Goal: Task Accomplishment & Management: Manage account settings

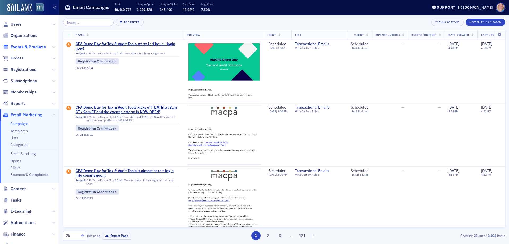
click at [31, 45] on span "Events & Products" at bounding box center [28, 47] width 35 height 6
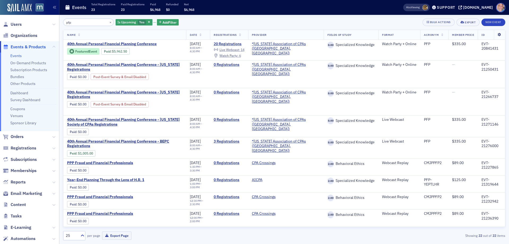
type input "pfp"
drag, startPoint x: 499, startPoint y: 34, endPoint x: 496, endPoint y: 34, distance: 3.7
click at [499, 34] on icon at bounding box center [499, 34] width 11 height 3
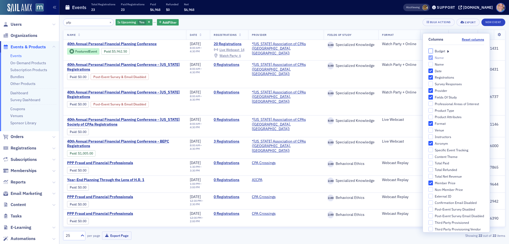
click at [428, 51] on input "Budget" at bounding box center [430, 51] width 5 height 5
checkbox input "true"
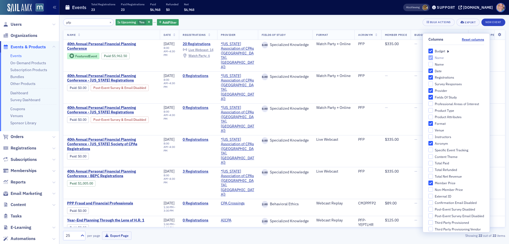
click at [378, 15] on div "pfp × Is Upcoming Yes Add Filter Bulk Actions Export New Event Name Date Regist…" at bounding box center [284, 129] width 442 height 229
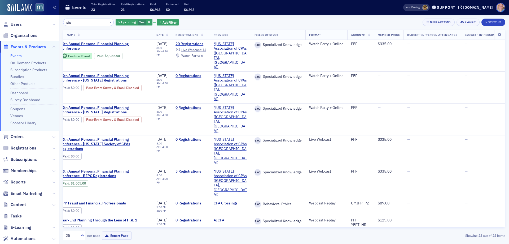
scroll to position [0, 7]
click at [131, 22] on div "Is Upcoming Yes" at bounding box center [134, 22] width 37 height 7
click at [166, 24] on input "No" at bounding box center [167, 22] width 5 height 5
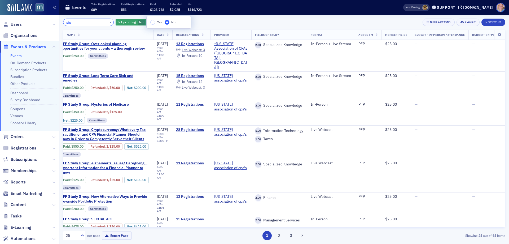
drag, startPoint x: 68, startPoint y: 23, endPoint x: 26, endPoint y: 19, distance: 42.4
click at [26, 19] on div "Users Organizations Events & Products Events On-Demand Products Subscription Pr…" at bounding box center [254, 122] width 509 height 244
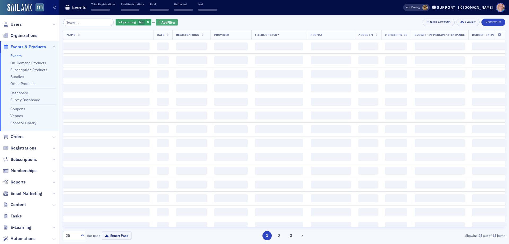
click at [168, 24] on span "Add Filter" at bounding box center [168, 22] width 14 height 5
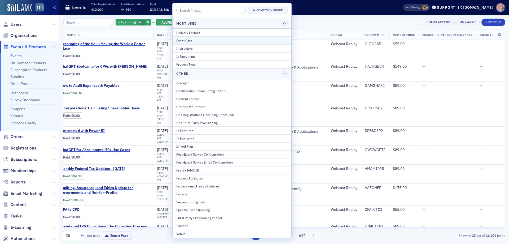
click at [195, 41] on div "Event Date" at bounding box center [231, 40] width 111 height 5
select select "9"
select select "2025"
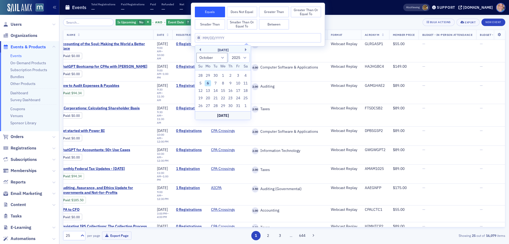
click at [201, 50] on div "October 2025" at bounding box center [223, 49] width 56 height 5
click at [200, 50] on button "Previous Month" at bounding box center [199, 49] width 3 height 3
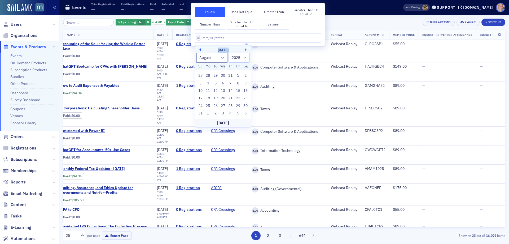
click at [200, 50] on button "Previous Month" at bounding box center [199, 49] width 3 height 3
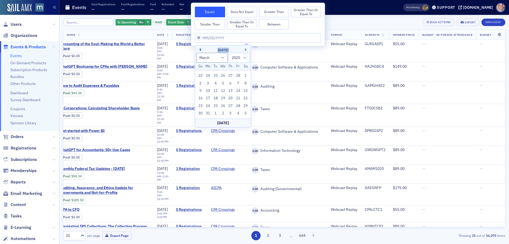
click at [200, 50] on button "Previous Month" at bounding box center [199, 49] width 3 height 3
select select "11"
select select "2024"
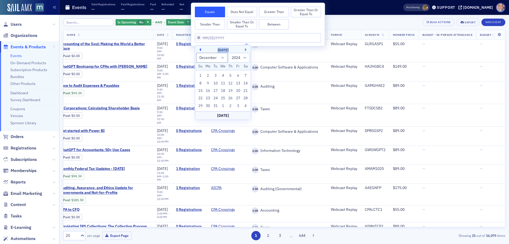
click at [200, 50] on button "Previous Month" at bounding box center [199, 49] width 3 height 3
select select "10"
click at [216, 91] on div "12" at bounding box center [215, 90] width 6 height 6
type input "11/12/2024"
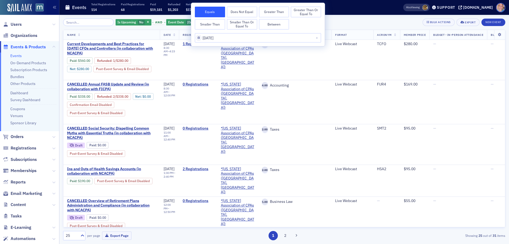
click at [375, 20] on div "Is Upcoming No and Event Date 11/12/2024 Add Filter Bulk Actions Export New Eve…" at bounding box center [284, 22] width 442 height 7
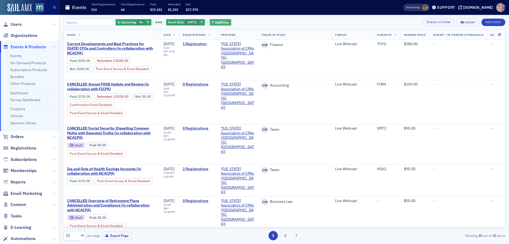
click at [218, 24] on span "Add Filter" at bounding box center [222, 22] width 14 height 5
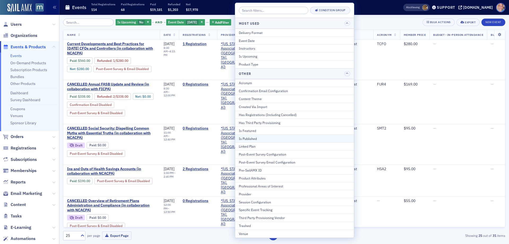
click at [270, 138] on div "Is Published" at bounding box center [294, 138] width 111 height 5
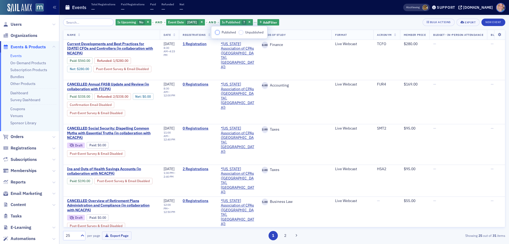
click at [218, 34] on input "Published" at bounding box center [217, 32] width 5 height 5
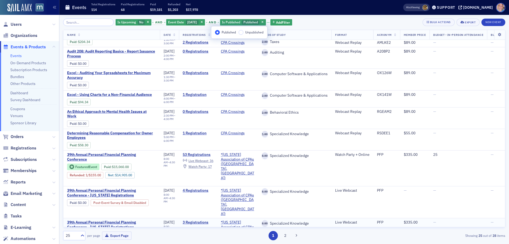
scroll to position [418, 0]
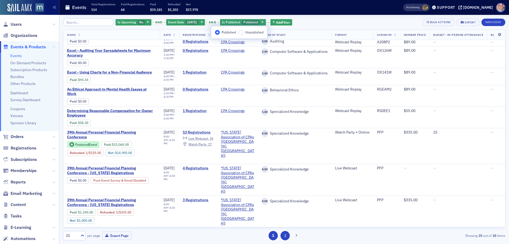
click at [286, 235] on button "2" at bounding box center [284, 235] width 9 height 9
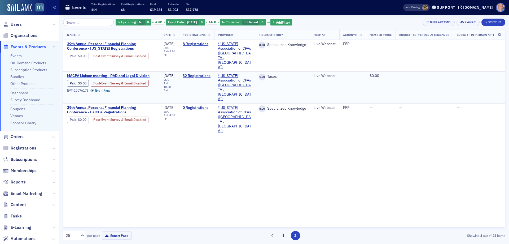
click at [105, 73] on span "M​ACPA Liaison meeting ​- RAD and Legal Division" at bounding box center [111, 75] width 89 height 5
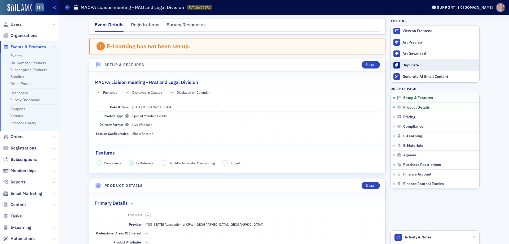
click at [408, 63] on div "Duplicate" at bounding box center [439, 65] width 74 height 5
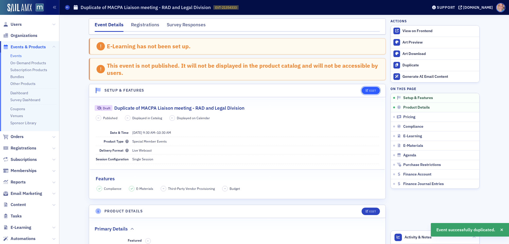
click at [375, 89] on button "Edit" at bounding box center [371, 90] width 18 height 7
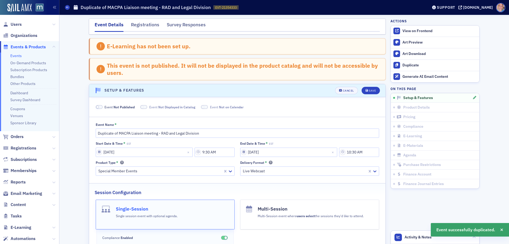
scroll to position [53, 0]
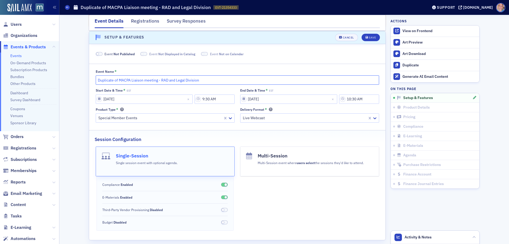
drag, startPoint x: 117, startPoint y: 80, endPoint x: 80, endPoint y: 79, distance: 36.6
type input "M​ACPA Liaison meeting ​- RAD and Legal Division"
click at [96, 95] on input "11/12/2024" at bounding box center [144, 98] width 97 height 9
select select "10"
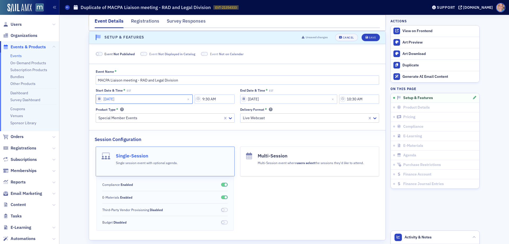
select select "2024"
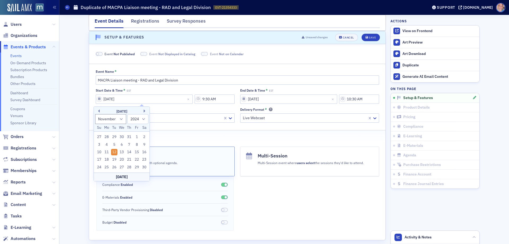
click at [128, 174] on div "Today" at bounding box center [122, 176] width 56 height 8
type input "10/06/2025"
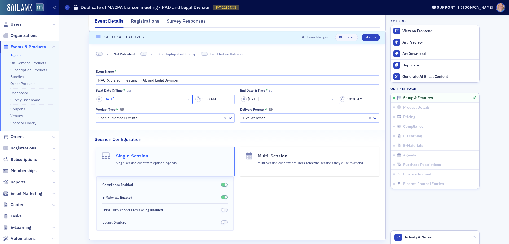
click at [127, 99] on input "10/06/2025" at bounding box center [144, 98] width 97 height 9
select select "9"
select select "2025"
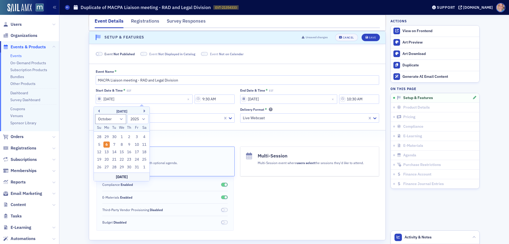
click at [143, 111] on div "October 2025" at bounding box center [122, 111] width 56 height 5
click at [146, 110] on button "Next Month" at bounding box center [145, 110] width 3 height 3
select select "10"
click at [128, 145] on div "6" at bounding box center [129, 144] width 6 height 6
type input "11/06/2025"
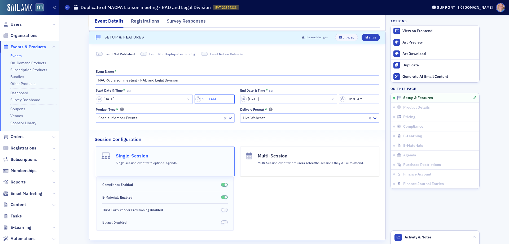
click at [204, 96] on input "9:30 AM" at bounding box center [215, 98] width 40 height 9
click at [245, 99] on div at bounding box center [242, 99] width 10 height 7
click at [238, 111] on span "1" at bounding box center [239, 111] width 2 height 6
click at [261, 98] on div at bounding box center [263, 99] width 12 height 7
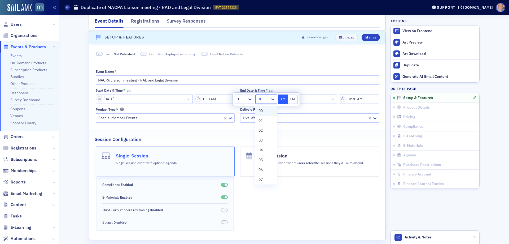
click at [265, 110] on div "00" at bounding box center [265, 111] width 15 height 6
click at [294, 99] on button "PM" at bounding box center [293, 98] width 10 height 9
type input "1:00 PM"
click at [324, 99] on input "11/12/2024" at bounding box center [288, 98] width 97 height 9
select select "10"
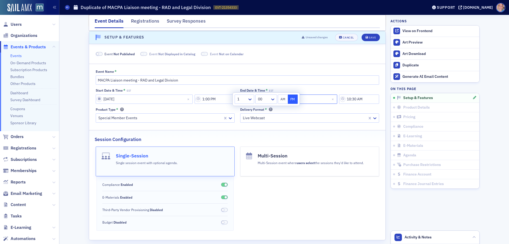
select select "2024"
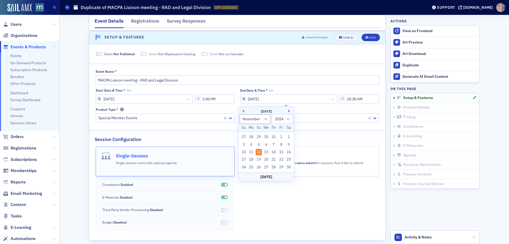
click at [266, 175] on div "Today" at bounding box center [266, 176] width 56 height 8
type input "10/06/2025"
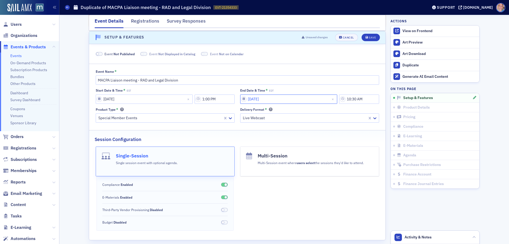
select select "9"
select select "2025"
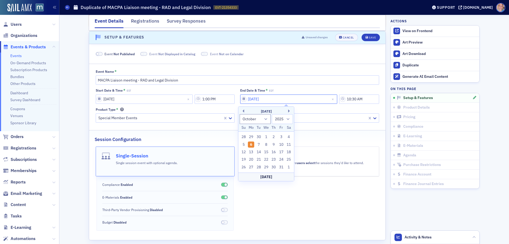
click at [269, 100] on input "10/06/2025" at bounding box center [288, 98] width 97 height 9
click at [289, 111] on button "Next Month" at bounding box center [289, 110] width 3 height 3
select select "10"
click at [275, 143] on div "6" at bounding box center [274, 144] width 6 height 6
type input "11/06/2025"
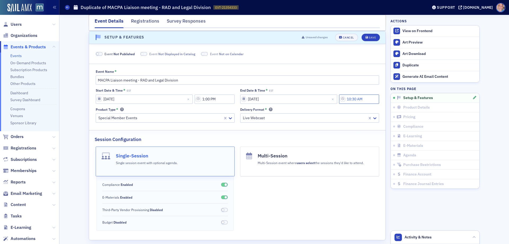
click at [356, 100] on input "10:30 AM" at bounding box center [359, 98] width 40 height 9
click at [289, 98] on icon at bounding box center [291, 98] width 5 height 5
click at [282, 128] on div "3" at bounding box center [286, 131] width 14 height 6
click at [308, 97] on div at bounding box center [304, 99] width 12 height 7
click at [307, 108] on div "00" at bounding box center [306, 111] width 21 height 10
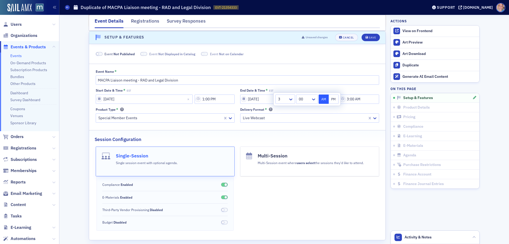
click at [334, 98] on button "PM" at bounding box center [334, 98] width 10 height 9
type input "3:00 PM"
click at [99, 54] on span at bounding box center [99, 54] width 7 height 4
click at [369, 38] on div "Save" at bounding box center [372, 37] width 7 height 3
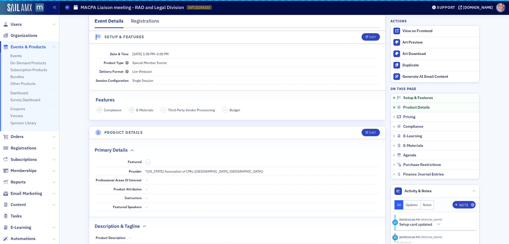
scroll to position [27, 0]
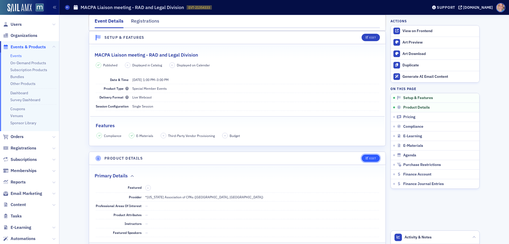
click at [369, 157] on div "Edit" at bounding box center [372, 158] width 7 height 3
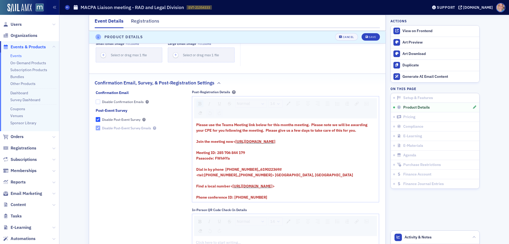
scroll to position [493, 0]
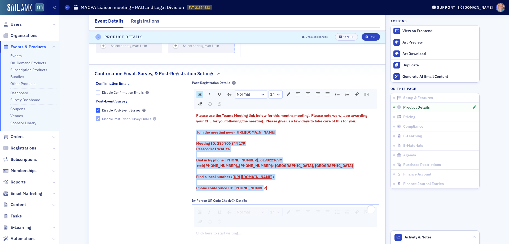
drag, startPoint x: 194, startPoint y: 131, endPoint x: 292, endPoint y: 208, distance: 124.5
click at [292, 191] on div "Please use the Teams Meeting link below for this months meeting. Please note we…" at bounding box center [285, 152] width 179 height 78
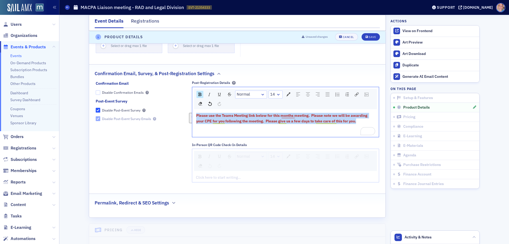
drag, startPoint x: 360, startPoint y: 120, endPoint x: 189, endPoint y: 113, distance: 171.4
click at [189, 113] on div "Confirmation Email Disable Confirmation Emails Post-Event Survey Disable Post-E…" at bounding box center [237, 133] width 283 height 105
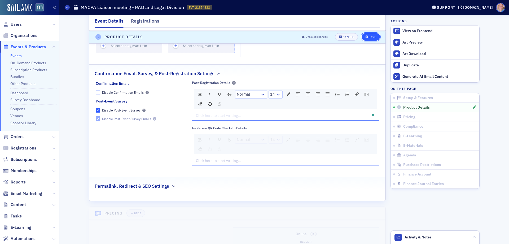
click at [366, 38] on icon "submit" at bounding box center [367, 37] width 3 height 3
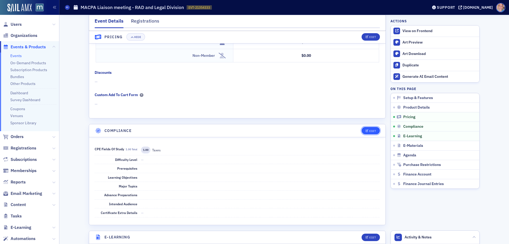
click at [369, 130] on div "Edit" at bounding box center [372, 130] width 7 height 3
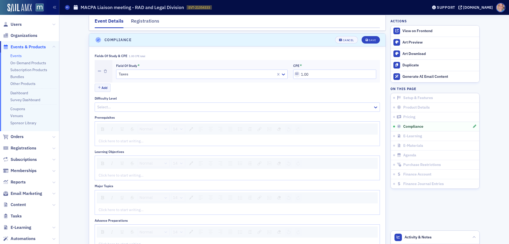
scroll to position [586, 0]
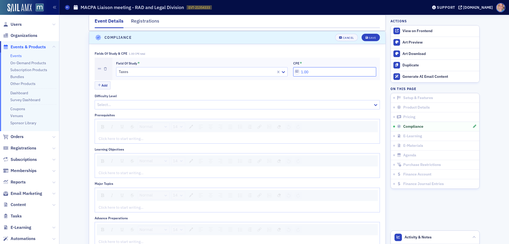
drag, startPoint x: 341, startPoint y: 69, endPoint x: 261, endPoint y: 68, distance: 80.6
click at [261, 68] on div "Field of Study * Taxes CPE * 1.00" at bounding box center [246, 68] width 260 height 15
type input "2.00"
click at [369, 37] on div "Save" at bounding box center [372, 37] width 7 height 3
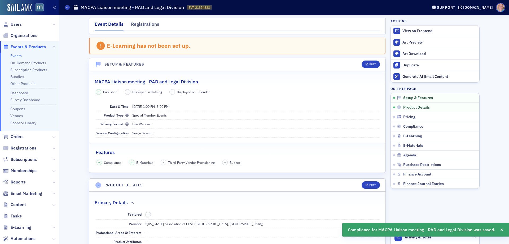
scroll to position [0, 0]
click at [370, 64] on div "Edit" at bounding box center [372, 64] width 7 height 3
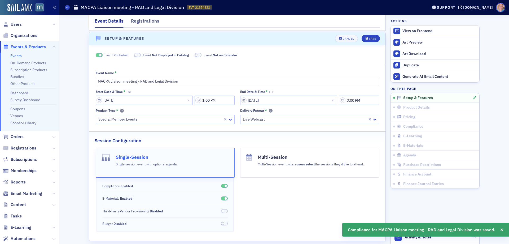
scroll to position [27, 0]
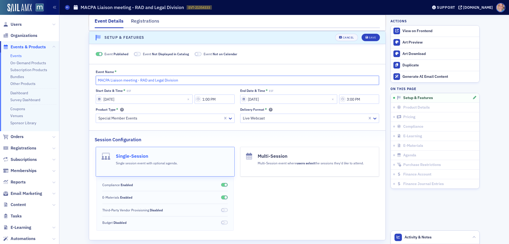
drag, startPoint x: 145, startPoint y: 81, endPoint x: 188, endPoint y: 76, distance: 42.7
click at [145, 81] on input "M​ACPA Liaison meeting ​- RAD and Legal Division" at bounding box center [237, 80] width 283 height 9
click at [191, 76] on input "M​ACPA Liaison meeting ​- RAD, Legal Division" at bounding box center [237, 80] width 283 height 9
type input "M​ACPA Liaison meeting ​- RAD, Legal Division and Taxpayer Services"
click at [371, 37] on div "Save" at bounding box center [372, 37] width 7 height 3
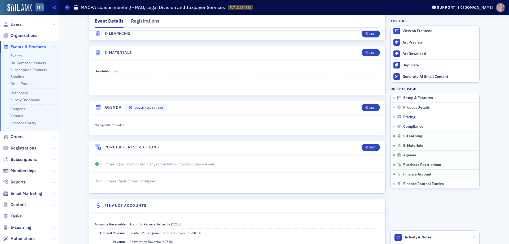
scroll to position [770, 0]
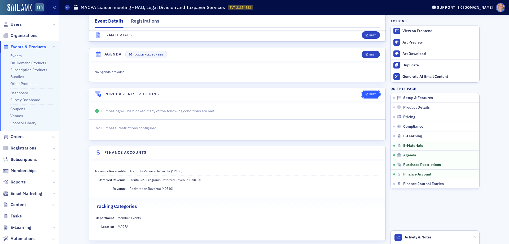
click at [369, 96] on div "Edit" at bounding box center [372, 94] width 7 height 3
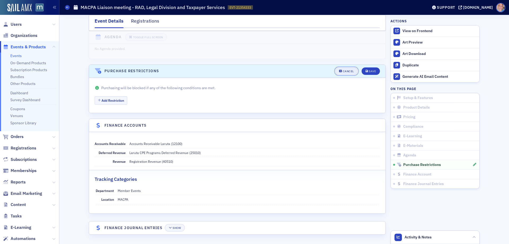
click at [349, 72] on div "Cancel" at bounding box center [348, 71] width 11 height 3
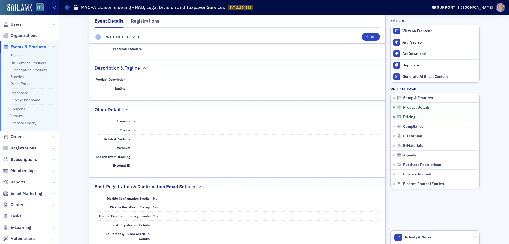
scroll to position [209, 0]
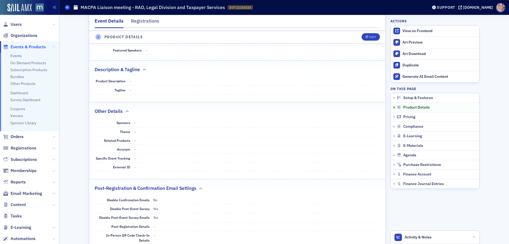
click at [66, 7] on span at bounding box center [67, 7] width 5 height 5
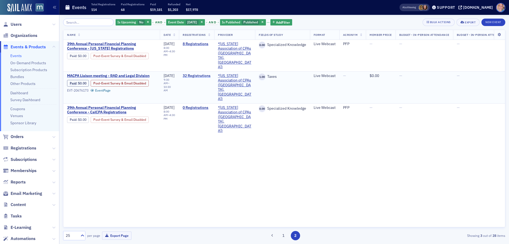
click at [200, 73] on link "32 Registrations" at bounding box center [197, 75] width 28 height 5
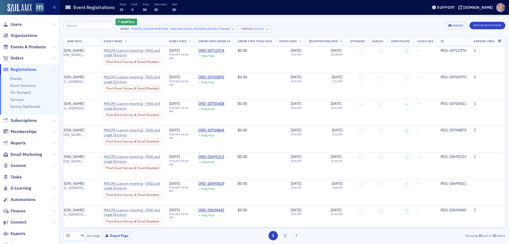
scroll to position [133, 0]
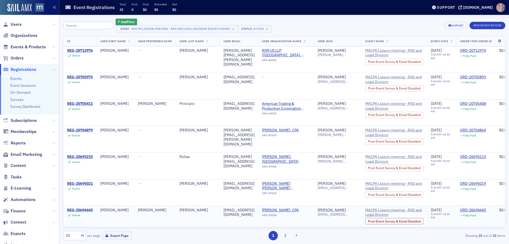
click at [78, 208] on div "REG-20694445" at bounding box center [80, 210] width 26 height 5
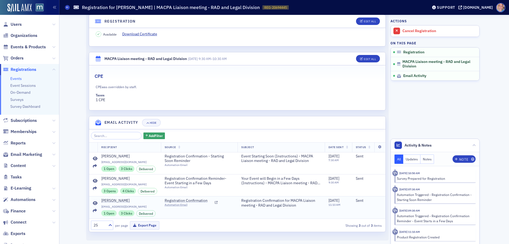
scroll to position [134, 0]
click at [93, 203] on icon at bounding box center [95, 203] width 5 height 4
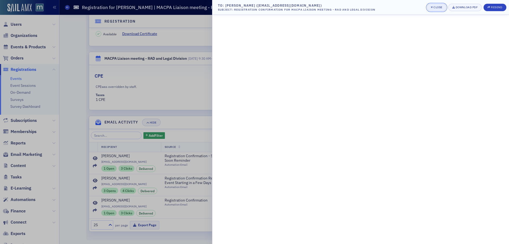
click at [433, 7] on div "Close" at bounding box center [437, 7] width 9 height 3
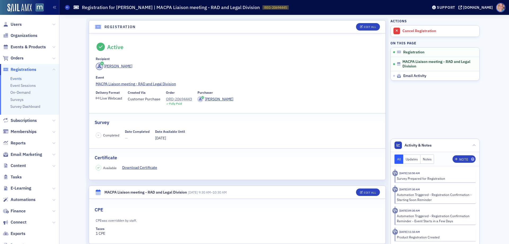
scroll to position [0, 0]
click at [66, 8] on icon at bounding box center [67, 7] width 2 height 2
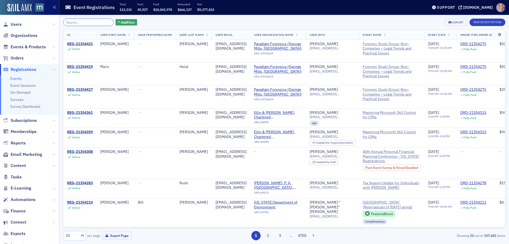
scroll to position [0, 325]
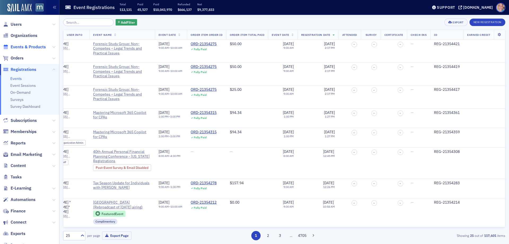
click at [24, 47] on span "Events & Products" at bounding box center [28, 47] width 35 height 6
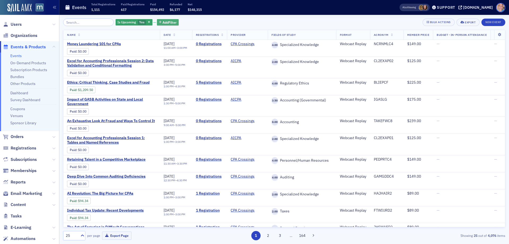
click at [163, 23] on span "Add Filter" at bounding box center [170, 22] width 14 height 5
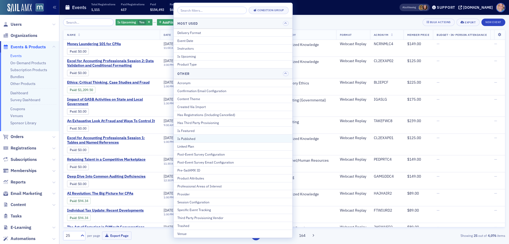
click at [194, 137] on div "Is Published" at bounding box center [232, 138] width 111 height 5
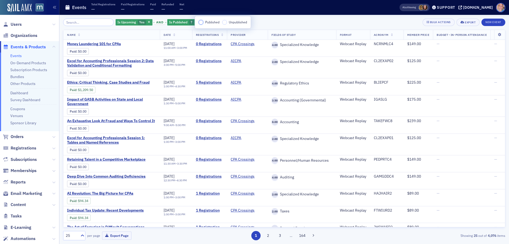
click at [202, 23] on input "Published" at bounding box center [201, 22] width 5 height 5
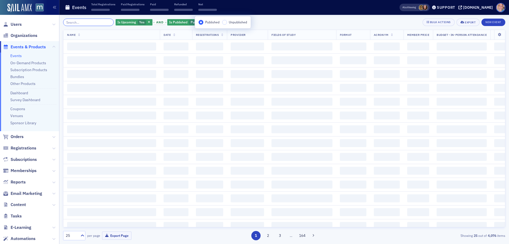
click at [68, 23] on input "search" at bounding box center [88, 22] width 51 height 7
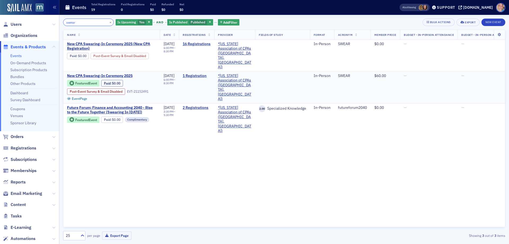
type input "swear"
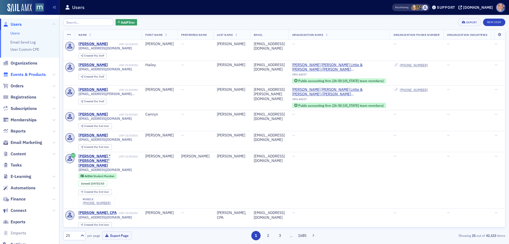
click at [38, 75] on span "Events & Products" at bounding box center [28, 75] width 35 height 6
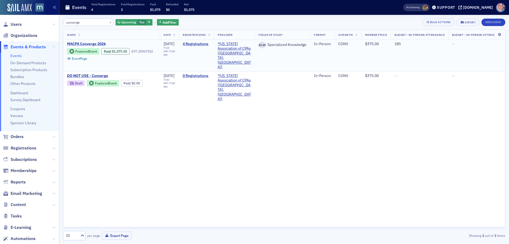
type input "converge"
click at [84, 44] on span "MACPA Converge 2026" at bounding box center [111, 44] width 89 height 5
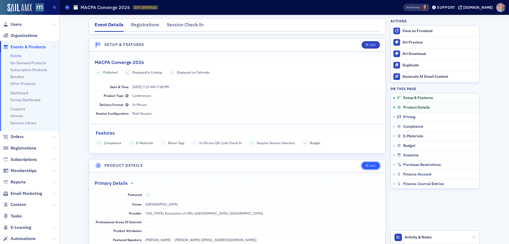
click at [369, 165] on div "Edit" at bounding box center [372, 165] width 7 height 3
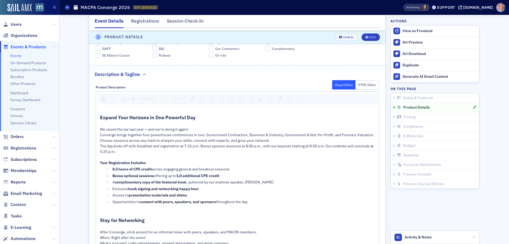
scroll to position [261, 0]
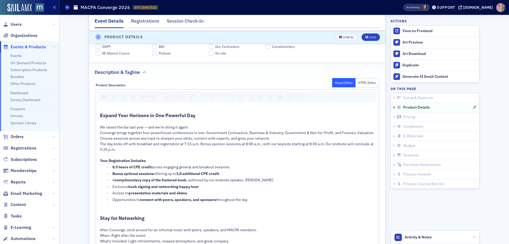
click at [112, 168] on span "8.5 hours of CPE credit" at bounding box center [131, 166] width 39 height 5
click at [370, 36] on div "Save" at bounding box center [372, 37] width 7 height 3
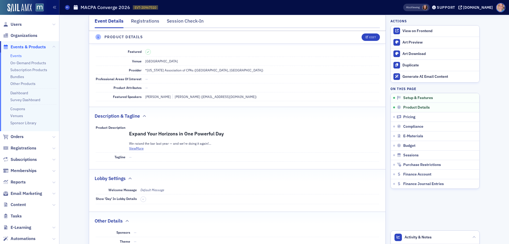
scroll to position [128, 0]
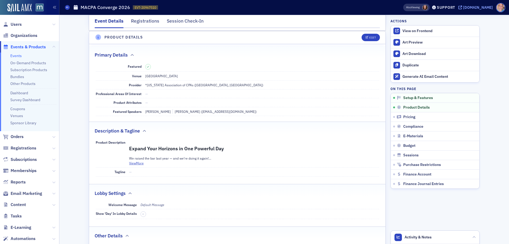
click at [480, 8] on div "[DOMAIN_NAME]" at bounding box center [478, 7] width 30 height 5
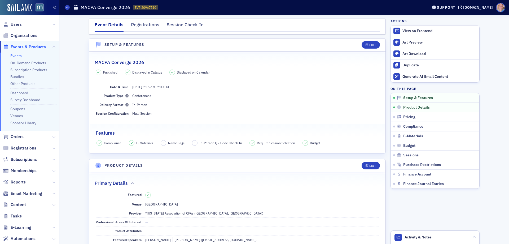
scroll to position [128, 0]
